Goal: Use online tool/utility: Utilize a website feature to perform a specific function

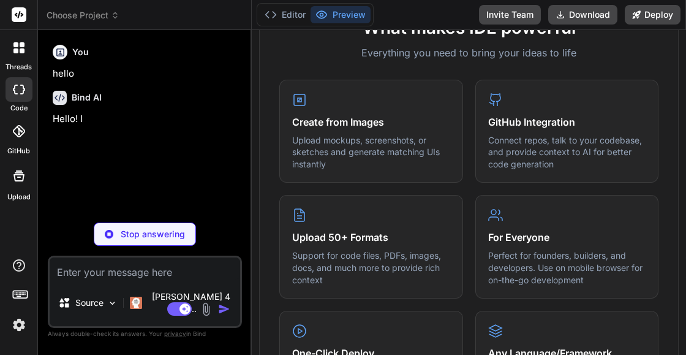
scroll to position [490, 0]
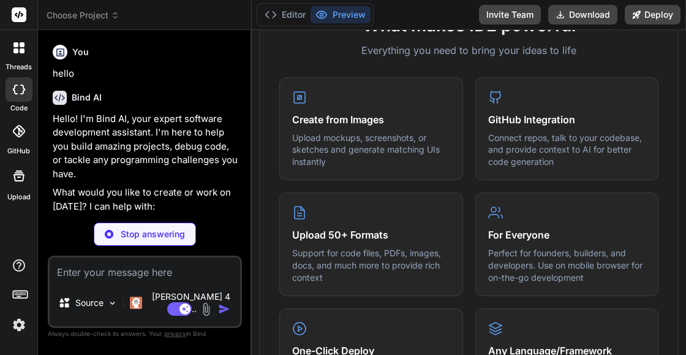
click at [16, 16] on icon at bounding box center [19, 14] width 9 height 7
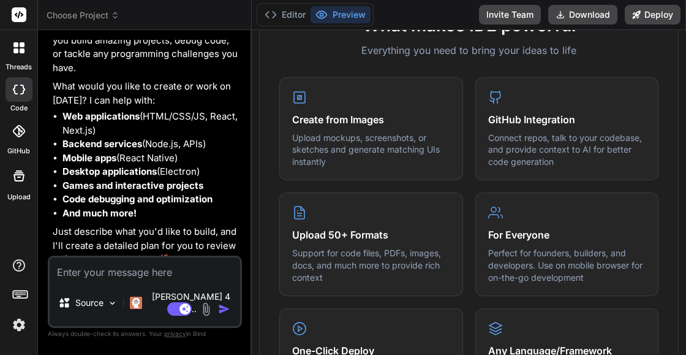
type textarea "x"
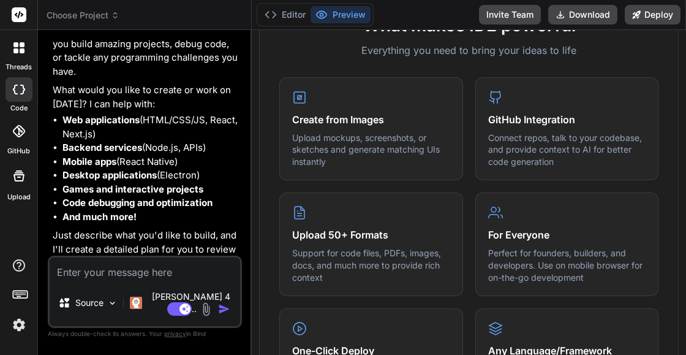
scroll to position [106, 0]
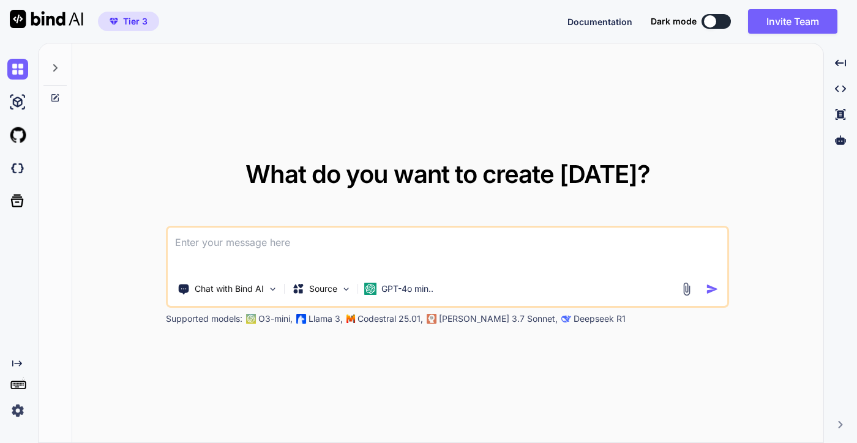
click at [52, 67] on icon at bounding box center [55, 68] width 10 height 10
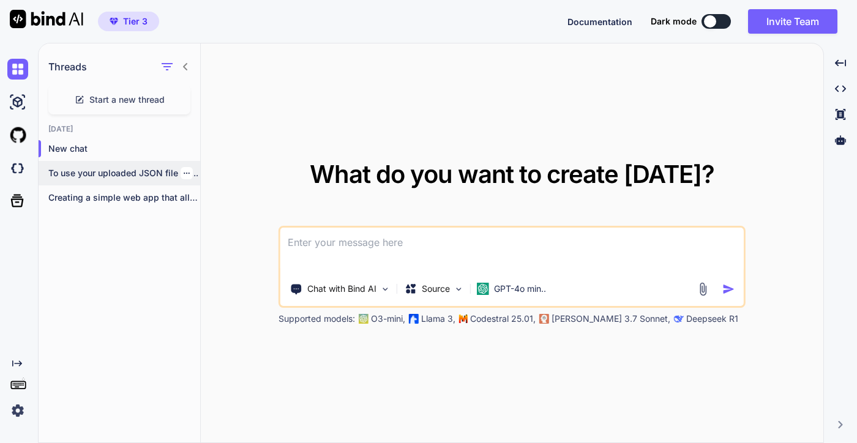
click at [114, 181] on div "To use your uploaded JSON file for..." at bounding box center [120, 173] width 162 height 24
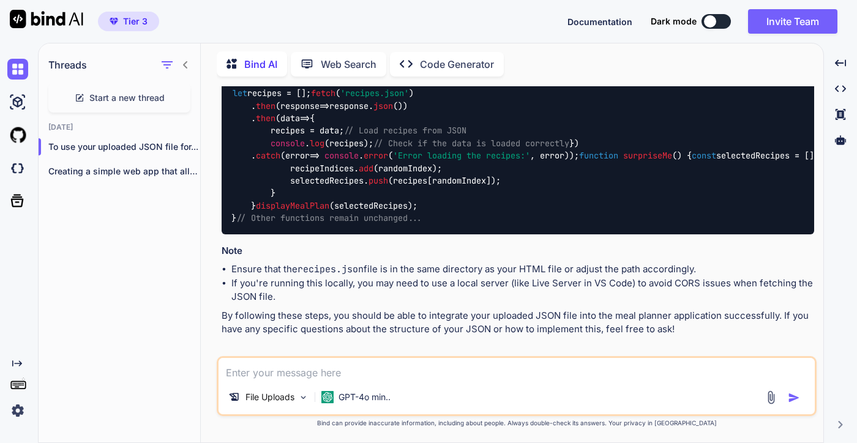
scroll to position [8494, 0]
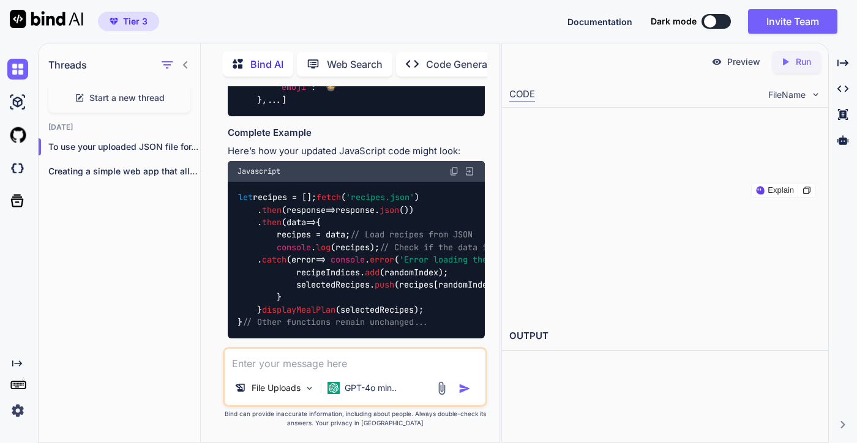
scroll to position [9263, 0]
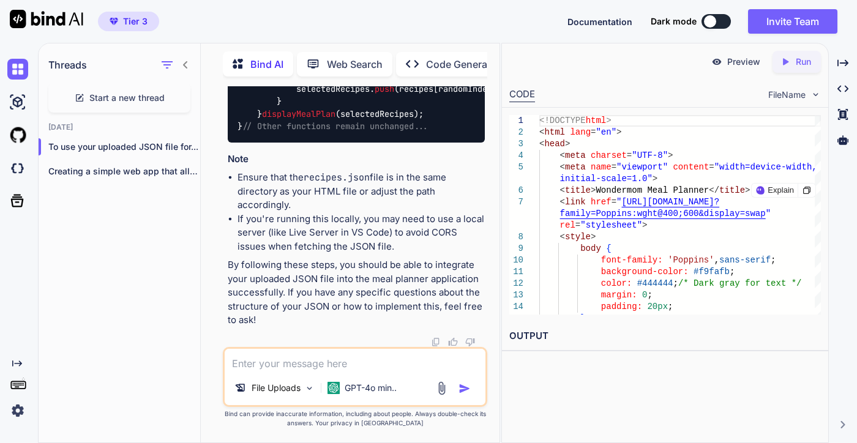
type textarea "x"
click at [786, 53] on div "Created with Pixso. Run" at bounding box center [797, 62] width 48 height 22
click at [739, 61] on p "Preview" at bounding box center [744, 62] width 33 height 12
click at [784, 61] on icon at bounding box center [786, 61] width 6 height 7
click at [745, 61] on p "Preview" at bounding box center [744, 62] width 33 height 12
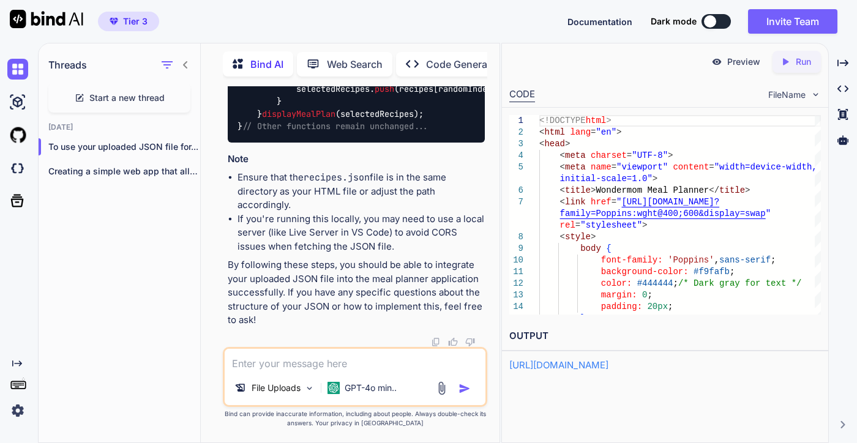
click at [96, 97] on span "Start a new thread" at bounding box center [126, 98] width 75 height 12
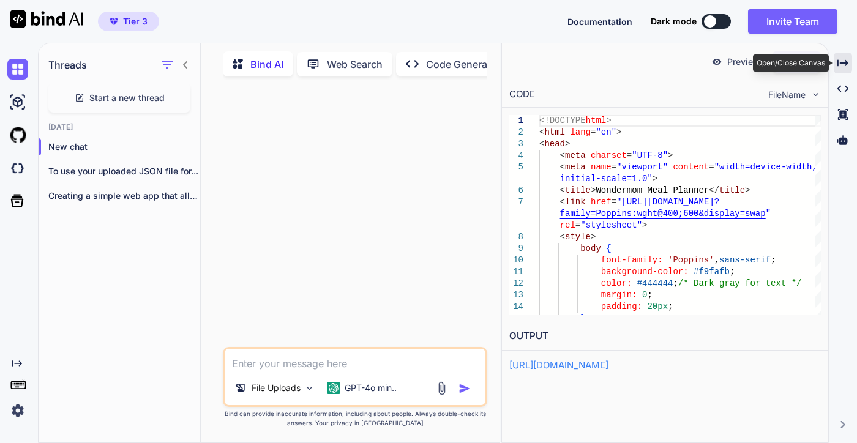
click at [846, 65] on icon at bounding box center [843, 62] width 11 height 7
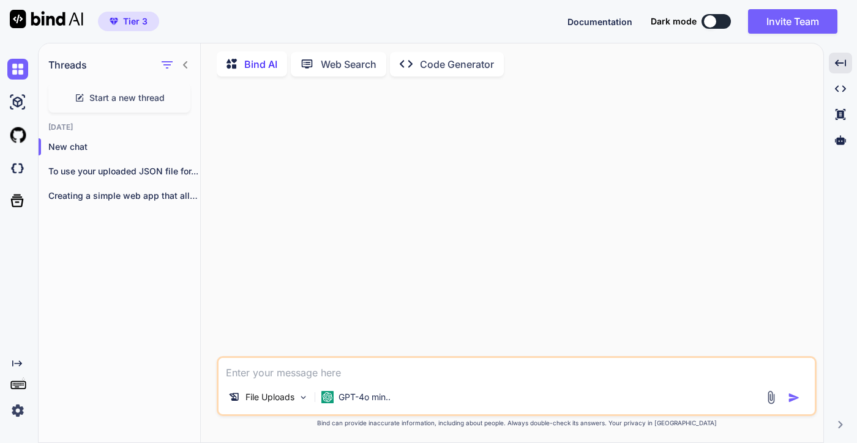
click at [298, 377] on textarea at bounding box center [517, 369] width 597 height 22
paste textarea "Lorem i Dolors Ame Con adip e seddoei, tem-incididu utlabo. Etdolor magnaa: eni…"
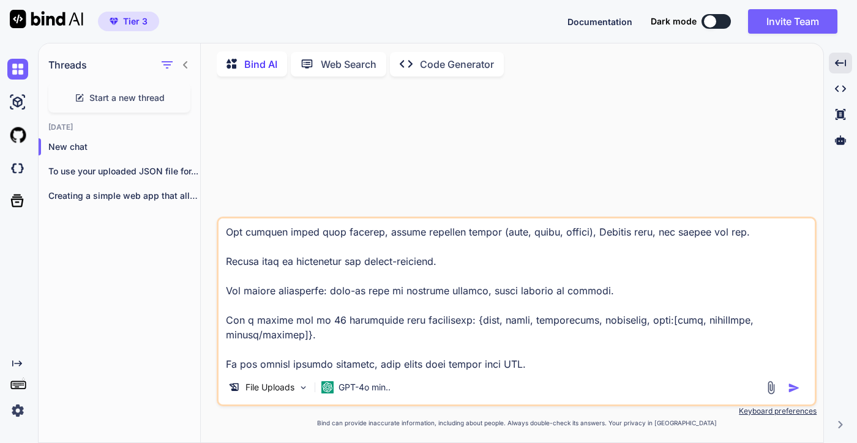
scroll to position [222, 0]
click at [266, 360] on textarea at bounding box center [517, 295] width 597 height 152
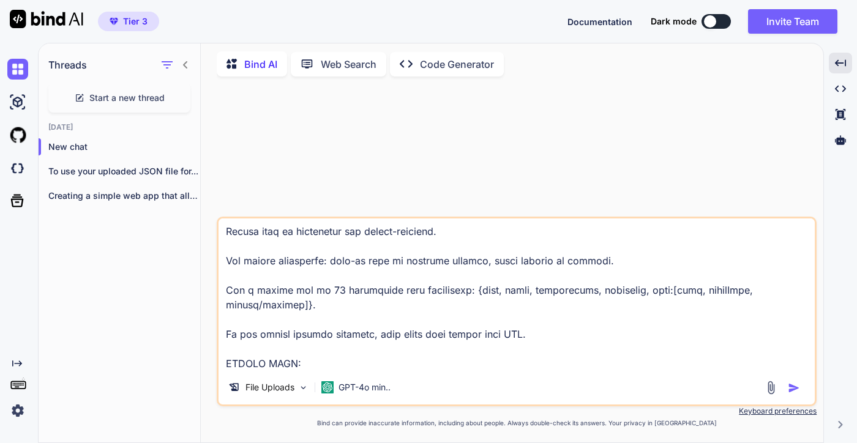
paste textarea "lorem ipsumdolor = [ { sita: "Consect Adipiscing", elits: "🎈", doeiusmodte: "In…"
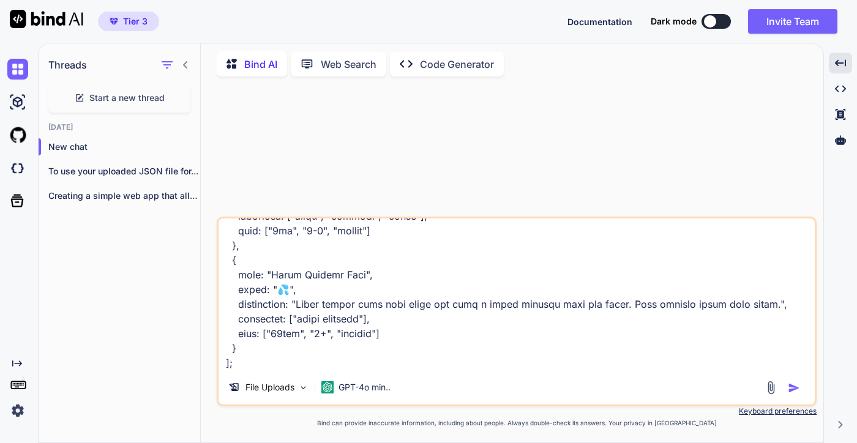
type textarea "Lorem i Dolors Ame Con adip e seddoei, tem-incididu utlabo. Etdolor magnaa: eni…"
click at [791, 387] on img "button" at bounding box center [794, 388] width 12 height 12
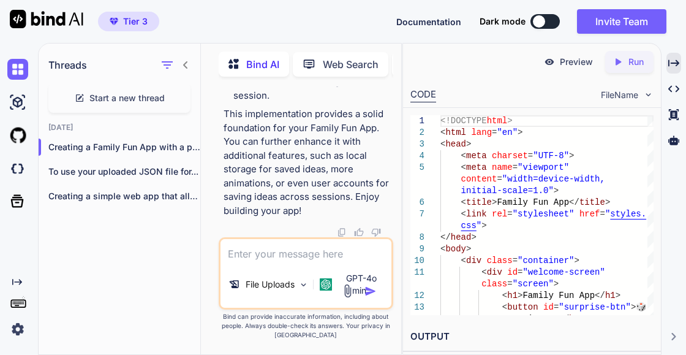
scroll to position [4344, 0]
click at [638, 64] on p "Run" at bounding box center [635, 62] width 15 height 12
click at [562, 61] on p "Preview" at bounding box center [576, 62] width 33 height 12
click at [256, 257] on textarea at bounding box center [305, 250] width 171 height 22
type textarea "That didn't work"
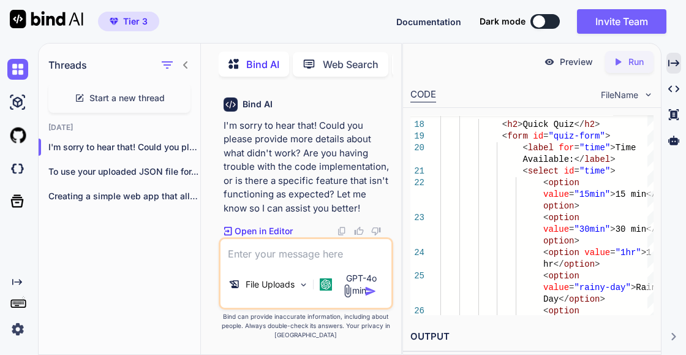
scroll to position [4537, 0]
click at [252, 257] on textarea at bounding box center [305, 250] width 171 height 22
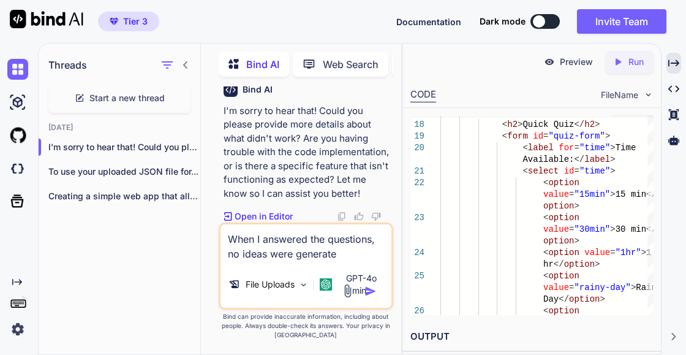
type textarea "When I answered the questions, no ideas were generated"
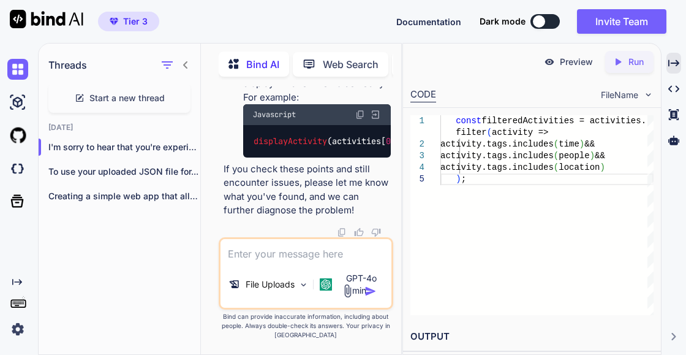
scroll to position [5206, 0]
drag, startPoint x: 675, startPoint y: 62, endPoint x: 535, endPoint y: 117, distance: 150.1
click at [675, 62] on icon "Created with Pixso." at bounding box center [673, 63] width 11 height 11
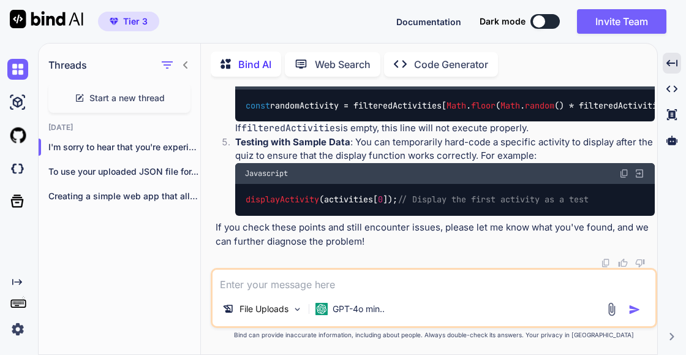
scroll to position [3974, 0]
click at [676, 62] on icon "Created with Pixso." at bounding box center [671, 63] width 11 height 11
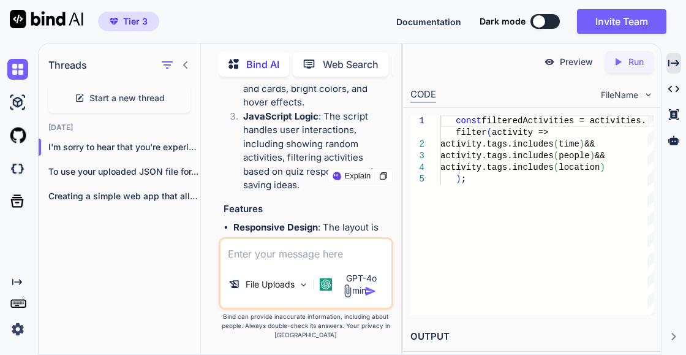
scroll to position [3034, 0]
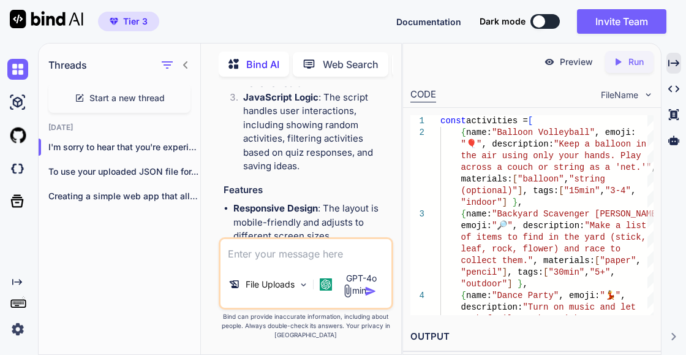
click at [630, 62] on p "Run" at bounding box center [635, 62] width 15 height 12
click at [578, 64] on p "Preview" at bounding box center [576, 62] width 33 height 12
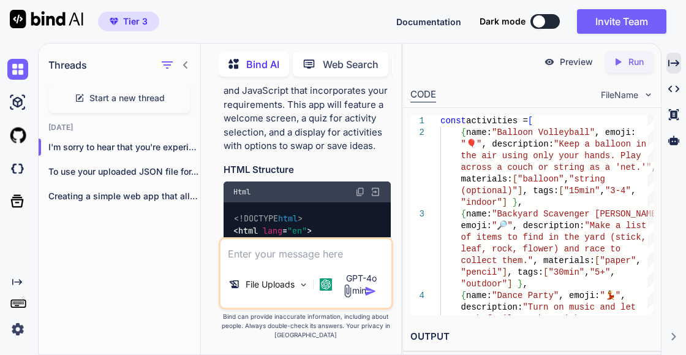
scroll to position [1442, 0]
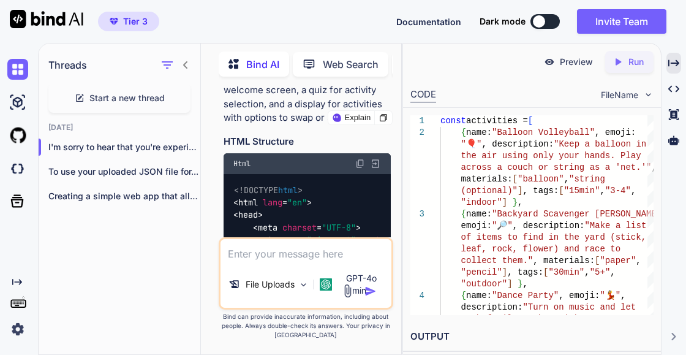
click at [374, 158] on img at bounding box center [375, 163] width 11 height 11
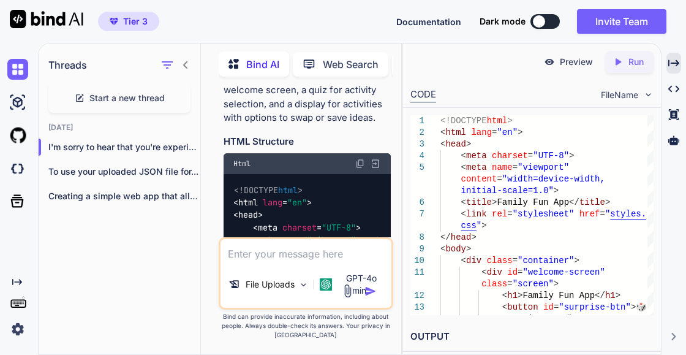
click at [628, 59] on p "Run" at bounding box center [635, 62] width 15 height 12
click at [572, 63] on p "Preview" at bounding box center [576, 62] width 33 height 12
